Goal: Task Accomplishment & Management: Manage account settings

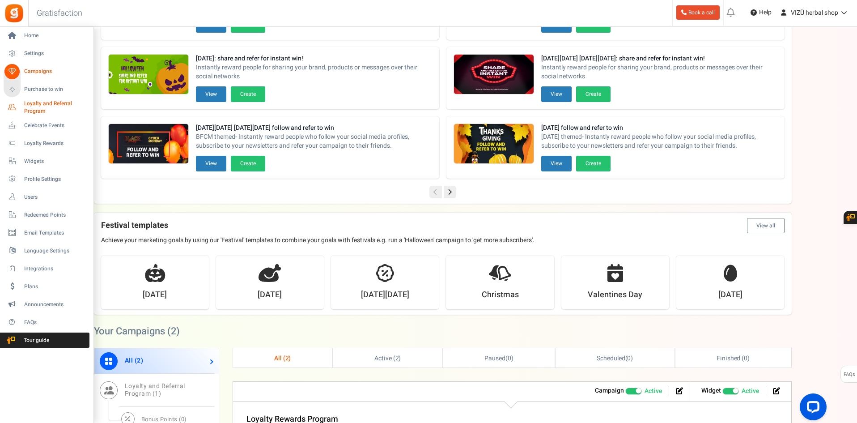
scroll to position [119, 0]
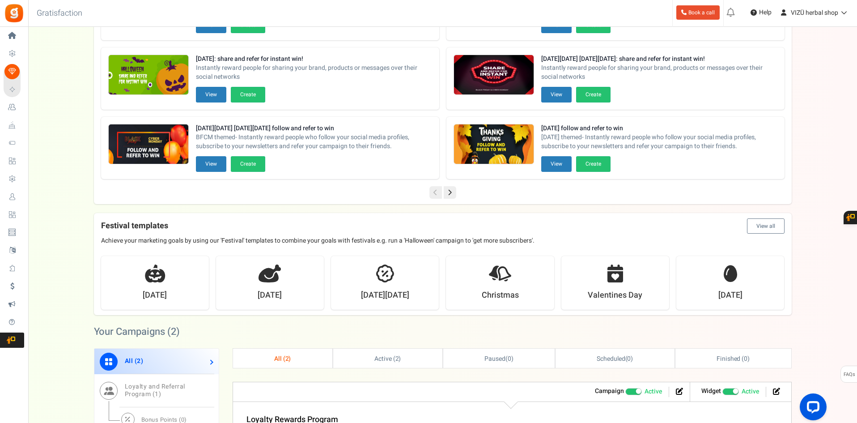
click at [24, 210] on link "Redeemed Points" at bounding box center [14, 214] width 21 height 15
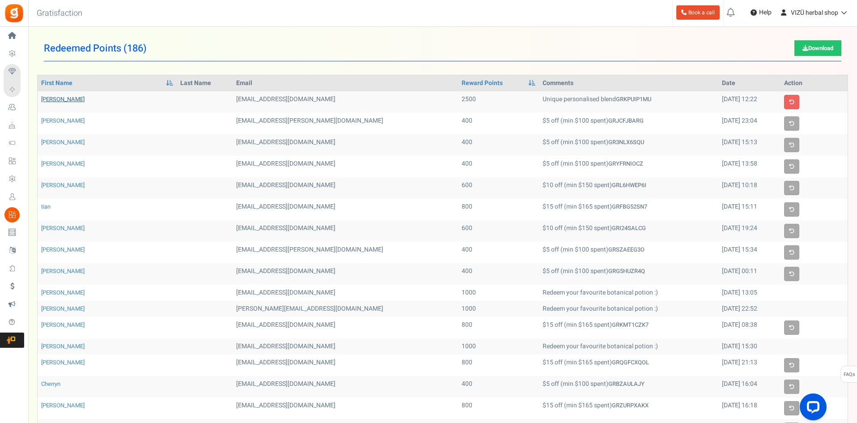
click at [65, 97] on link "[PERSON_NAME]" at bounding box center [62, 99] width 43 height 8
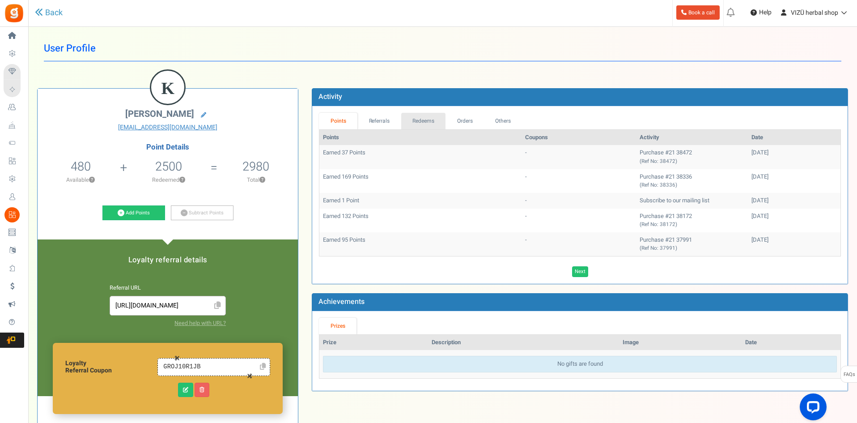
click at [423, 117] on link "Redeems" at bounding box center [423, 121] width 45 height 17
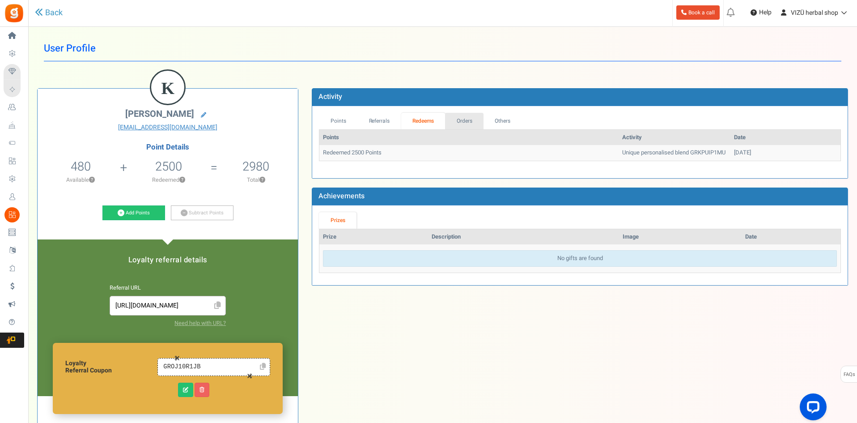
click at [458, 119] on link "Orders" at bounding box center [464, 121] width 38 height 17
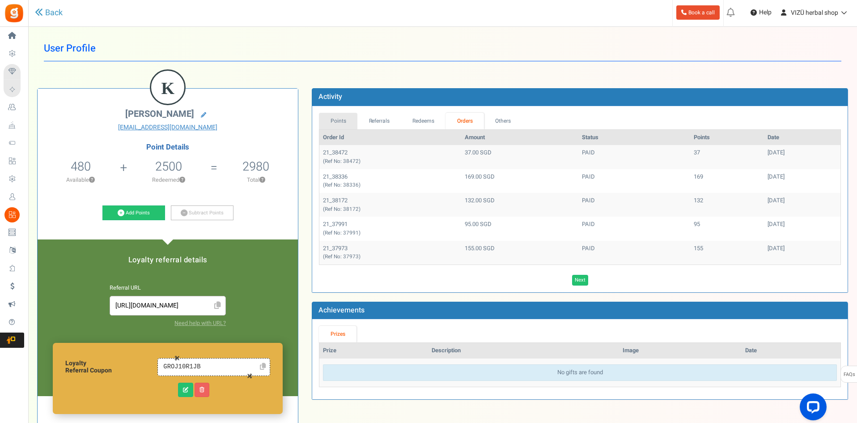
click at [342, 124] on link "Points" at bounding box center [338, 121] width 38 height 17
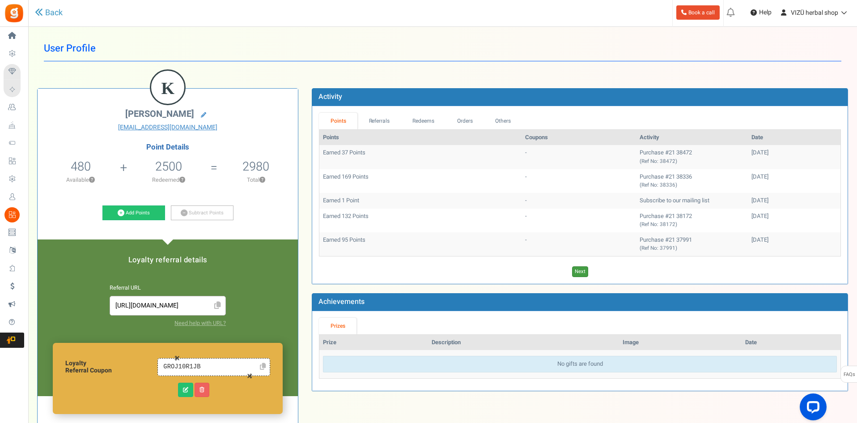
click at [579, 267] on link "Next" at bounding box center [580, 271] width 16 height 11
click at [372, 121] on link "Referrals" at bounding box center [379, 121] width 44 height 17
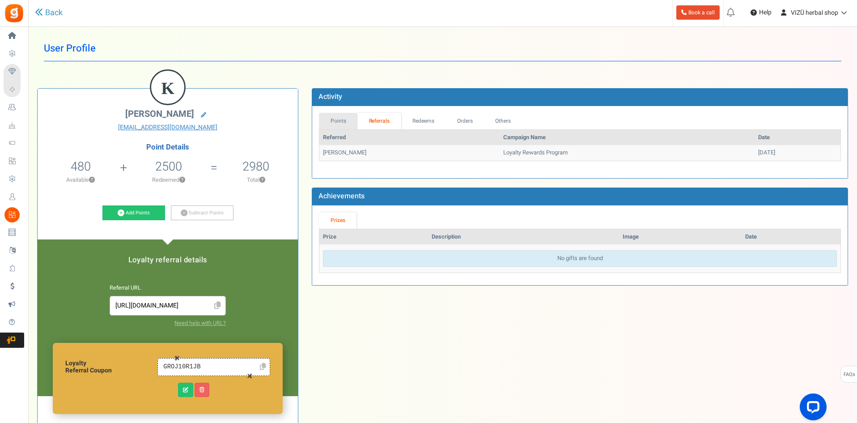
click at [329, 120] on link "Points" at bounding box center [338, 121] width 38 height 17
